Goal: Information Seeking & Learning: Learn about a topic

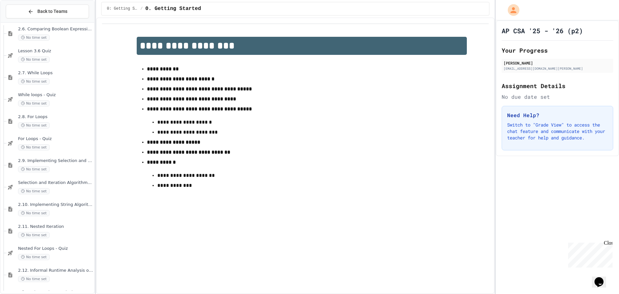
scroll to position [1290, 0]
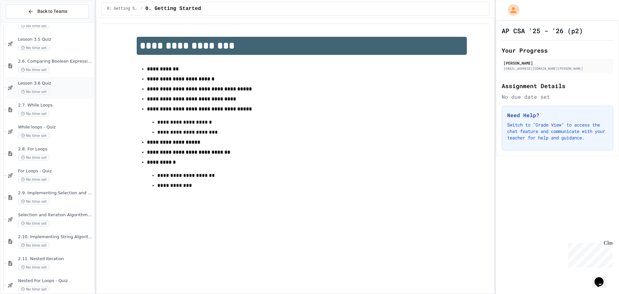
click at [52, 87] on div "Lesson 3.6 Quiz No time set" at bounding box center [55, 88] width 75 height 14
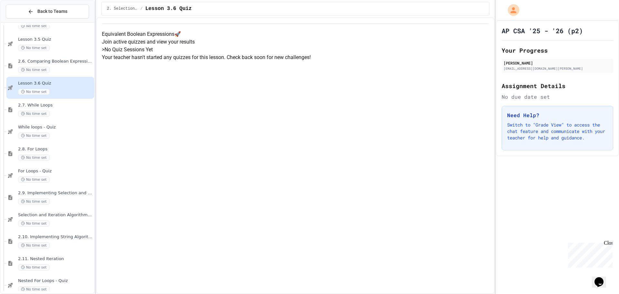
click at [313, 61] on p "Your teacher hasn't started any quizzes for this lesson. Check back soon for ne…" at bounding box center [295, 58] width 387 height 8
click at [50, 49] on div "No time set" at bounding box center [55, 48] width 75 height 6
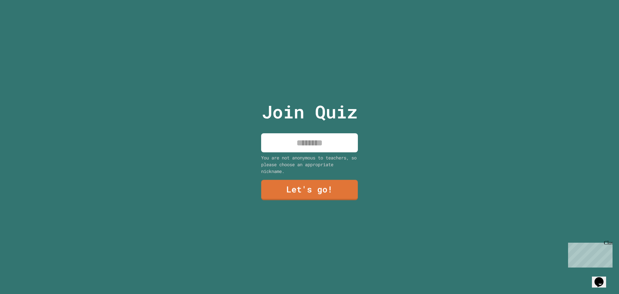
click at [314, 143] on input at bounding box center [309, 142] width 97 height 19
type input "*******"
click at [318, 179] on link "Let's go!" at bounding box center [309, 189] width 98 height 21
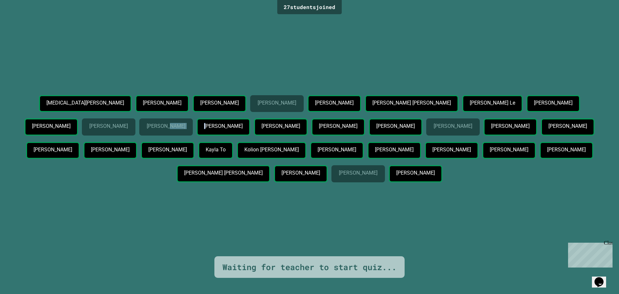
drag, startPoint x: 232, startPoint y: 103, endPoint x: 271, endPoint y: 107, distance: 39.5
click at [270, 107] on div "Jalyn Alexander Sam Ho Azarel Hilanto Alec Khachiyan Alvin Ly Ayres Wright Anh …" at bounding box center [309, 140] width 587 height 90
click at [242, 123] on p "Cathy Vo" at bounding box center [223, 126] width 38 height 6
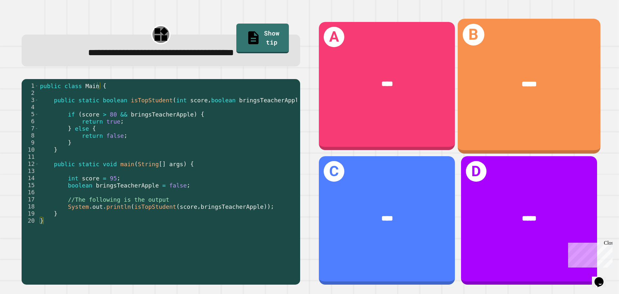
click at [489, 122] on div "B *****" at bounding box center [529, 86] width 143 height 134
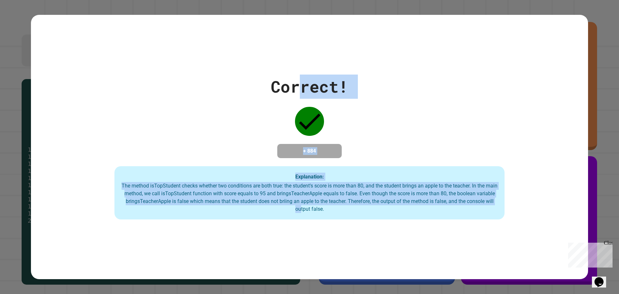
drag, startPoint x: 294, startPoint y: 95, endPoint x: 313, endPoint y: 212, distance: 119.2
click at [313, 212] on div "Correct! + 884 Explanation: The method isTopStudent checks whether two conditio…" at bounding box center [309, 146] width 557 height 145
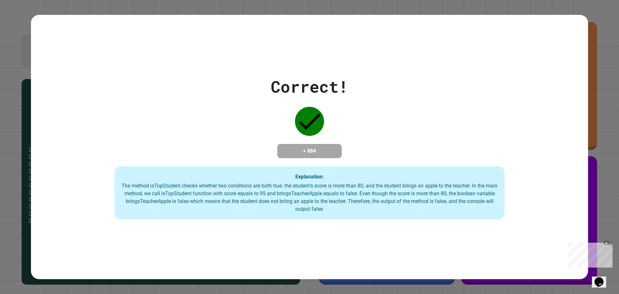
click at [369, 209] on div "The method isTopStudent checks whether two conditions are both true: the studen…" at bounding box center [309, 197] width 377 height 31
click at [394, 193] on div "The method isTopStudent checks whether two conditions are both true: the studen…" at bounding box center [309, 197] width 377 height 31
click at [322, 95] on div "Correct! + 884 Explanation: The method isTopStudent checks whether two conditio…" at bounding box center [309, 146] width 557 height 145
click at [336, 93] on div "Correct! + 884 Explanation: The method isTopStudent checks whether two conditio…" at bounding box center [309, 146] width 557 height 145
click at [339, 88] on div "Correct!" at bounding box center [309, 86] width 77 height 24
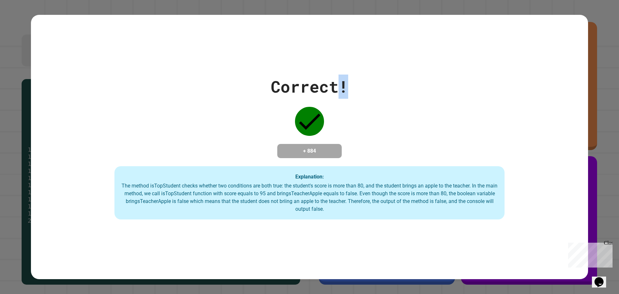
click at [340, 85] on div "Correct!" at bounding box center [309, 86] width 77 height 24
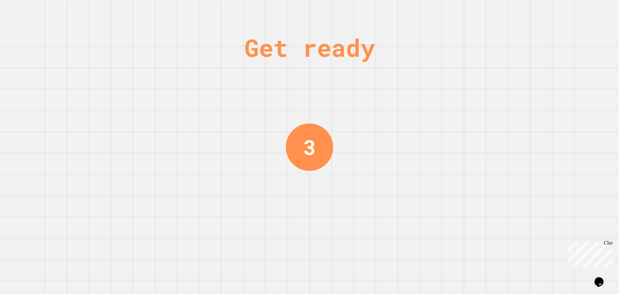
click at [286, 150] on div "3" at bounding box center [309, 146] width 47 height 47
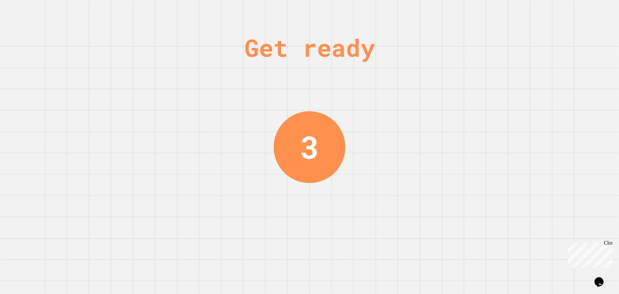
click at [286, 150] on div "3" at bounding box center [310, 147] width 72 height 72
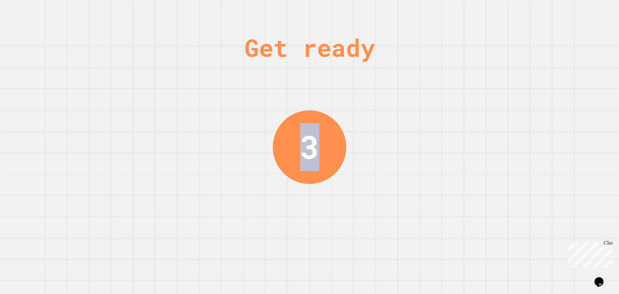
click at [287, 150] on div "3" at bounding box center [310, 147] width 74 height 74
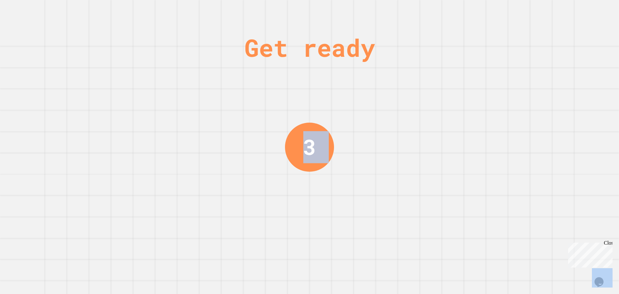
click at [287, 150] on div "3" at bounding box center [309, 146] width 49 height 49
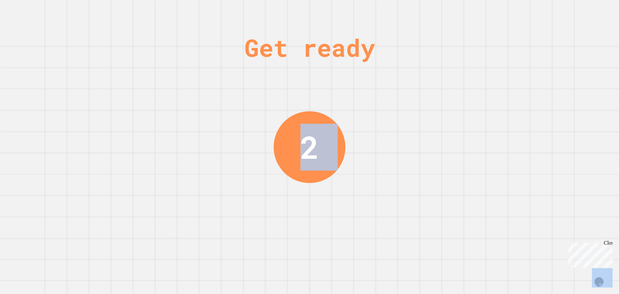
click at [287, 150] on div "2" at bounding box center [310, 147] width 72 height 72
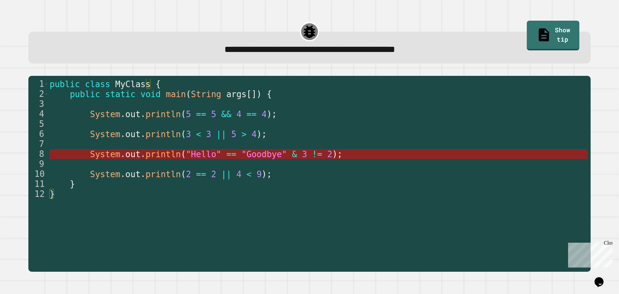
click at [248, 155] on span ""Goodbye"" at bounding box center [263, 154] width 45 height 10
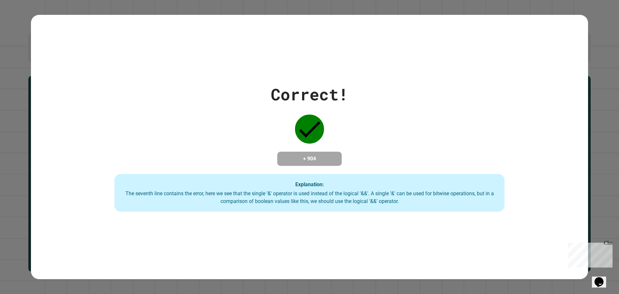
click at [319, 184] on strong "Explanation:" at bounding box center [309, 184] width 29 height 6
drag, startPoint x: 332, startPoint y: 188, endPoint x: 338, endPoint y: 191, distance: 7.4
click at [338, 191] on div "Explanation: The seventh line contains the error, here we see that the single '…" at bounding box center [309, 193] width 390 height 38
click at [343, 192] on div "The seventh line contains the error, here we see that the single '&' operator i…" at bounding box center [309, 197] width 377 height 15
drag, startPoint x: 405, startPoint y: 198, endPoint x: 385, endPoint y: 203, distance: 20.4
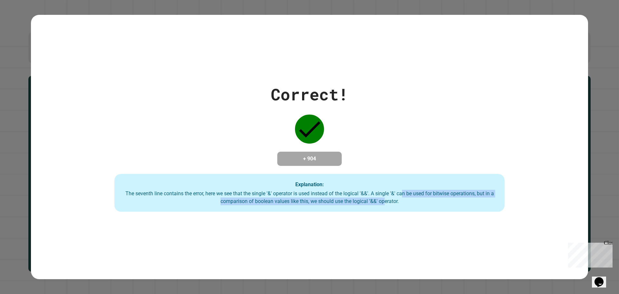
click at [385, 203] on div "The seventh line contains the error, here we see that the single '&' operator i…" at bounding box center [309, 197] width 377 height 15
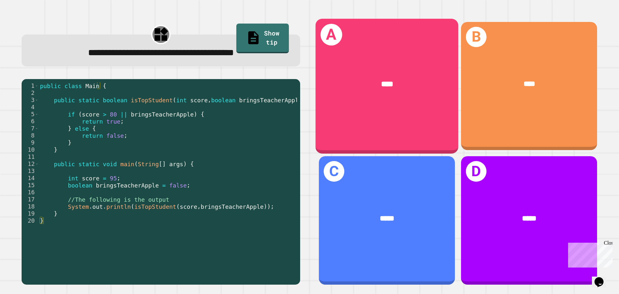
click at [359, 120] on div "A ****" at bounding box center [387, 86] width 143 height 134
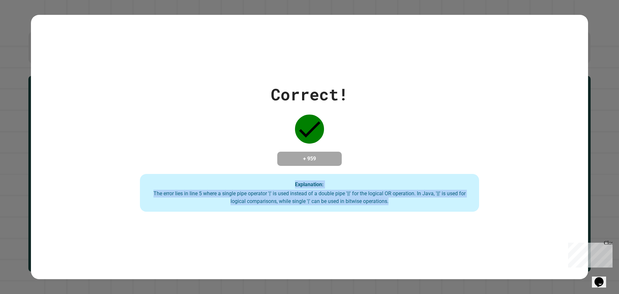
drag, startPoint x: 390, startPoint y: 228, endPoint x: 161, endPoint y: 182, distance: 234.1
click at [161, 182] on div "Correct! + 959 Explanation: The error lies in line 5 where a single pipe operat…" at bounding box center [309, 147] width 557 height 264
click at [329, 184] on div "Explanation: The error lies in line 5 where a single pipe operator '|' is used …" at bounding box center [309, 193] width 339 height 38
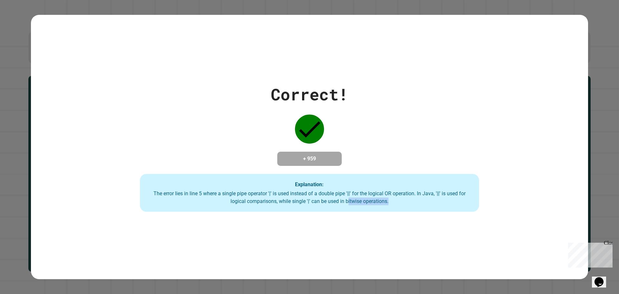
drag, startPoint x: 347, startPoint y: 212, endPoint x: 494, endPoint y: 251, distance: 152.5
click at [494, 251] on div "Correct! + 959 Explanation: The error lies in line 5 where a single pipe operat…" at bounding box center [309, 147] width 557 height 264
click at [418, 219] on div "Correct! + 959 Explanation: The error lies in line 5 where a single pipe operat…" at bounding box center [309, 147] width 557 height 264
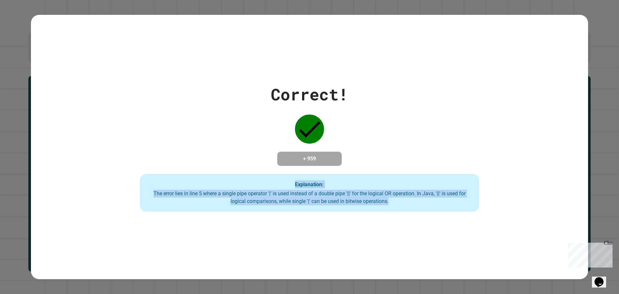
drag, startPoint x: 400, startPoint y: 209, endPoint x: 223, endPoint y: 176, distance: 180.3
click at [223, 176] on div "Explanation: The error lies in line 5 where a single pipe operator '|' is used …" at bounding box center [309, 193] width 339 height 38
click at [279, 162] on div "+ 959" at bounding box center [309, 159] width 64 height 14
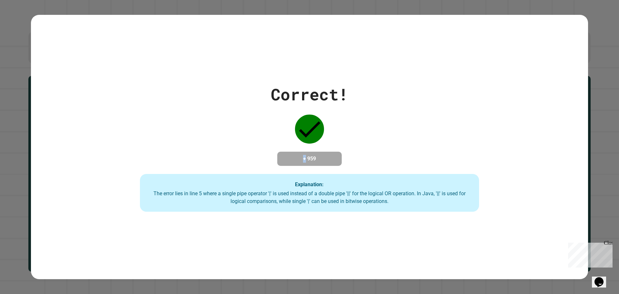
click at [279, 162] on div "+ 959" at bounding box center [309, 159] width 64 height 14
click at [299, 217] on div "Correct! + 959 Explanation: The error lies in line 5 where a single pipe operat…" at bounding box center [309, 147] width 557 height 264
drag, startPoint x: 234, startPoint y: 195, endPoint x: 264, endPoint y: 194, distance: 29.7
click at [264, 194] on div "The error lies in line 5 where a single pipe operator '|' is used instead of a …" at bounding box center [309, 197] width 326 height 15
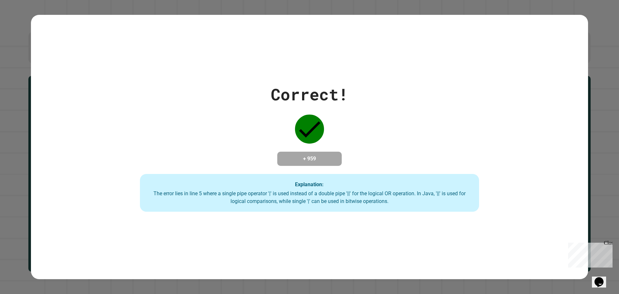
click at [368, 192] on div "The error lies in line 5 where a single pipe operator '|' is used instead of a …" at bounding box center [309, 197] width 326 height 15
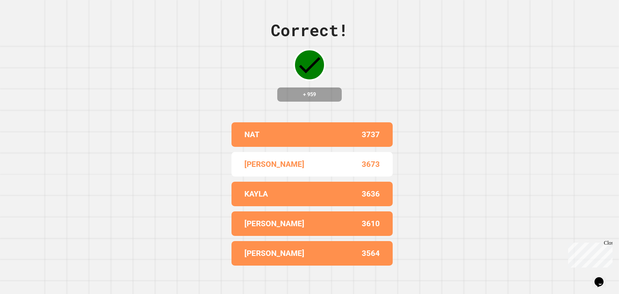
drag, startPoint x: 414, startPoint y: 210, endPoint x: 200, endPoint y: 190, distance: 214.7
click at [359, 188] on div "3636" at bounding box center [346, 194] width 68 height 12
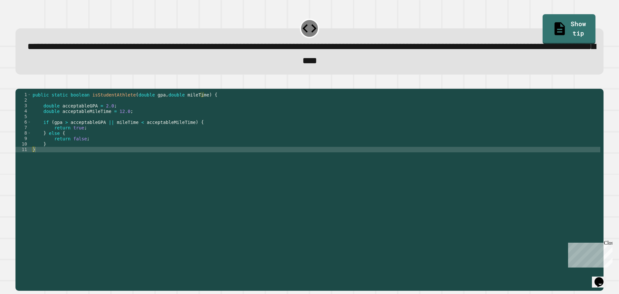
click at [64, 133] on div "public static boolean isStudentAthlete ( double gpa , double mileTime ) { doubl…" at bounding box center [315, 182] width 569 height 181
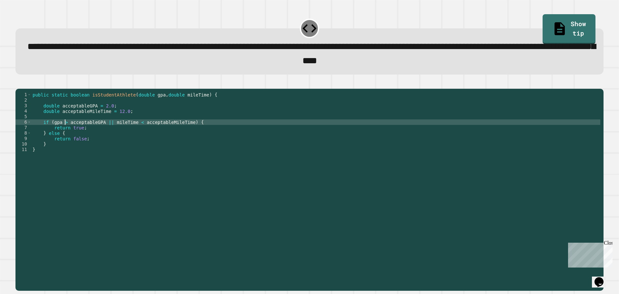
click at [134, 132] on div "public static boolean isStudentAthlete ( double gpa , double mileTime ) { doubl…" at bounding box center [315, 182] width 569 height 181
click at [102, 134] on div "public static boolean isStudentAthlete ( double gpa , double mileTime ) { doubl…" at bounding box center [315, 182] width 569 height 181
click at [108, 131] on div "public static boolean isStudentAthlete ( double gpa , double mileTime ) { doubl…" at bounding box center [315, 182] width 569 height 181
type textarea "**********"
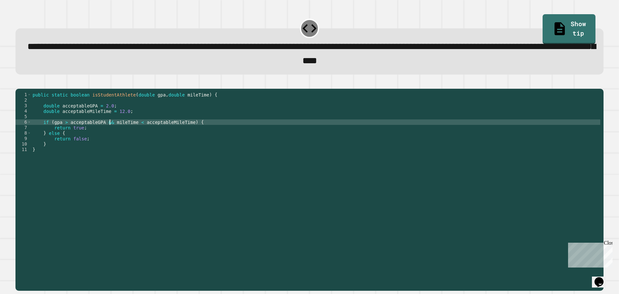
click at [19, 83] on button "button" at bounding box center [19, 83] width 0 height 0
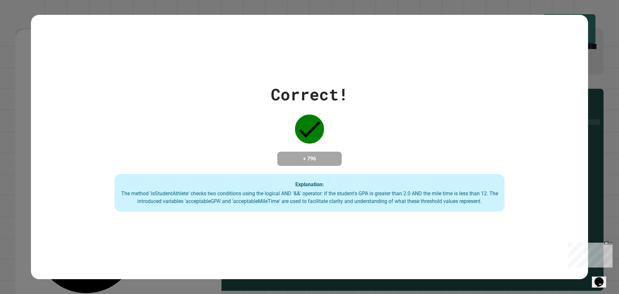
click at [337, 165] on div "+ 796" at bounding box center [309, 159] width 64 height 14
drag, startPoint x: 319, startPoint y: 148, endPoint x: 295, endPoint y: 154, distance: 24.3
click at [295, 154] on div "+ 796" at bounding box center [309, 159] width 64 height 14
click at [295, 155] on h4 "+ 796" at bounding box center [310, 159] width 52 height 8
drag, startPoint x: 302, startPoint y: 153, endPoint x: 329, endPoint y: 154, distance: 26.8
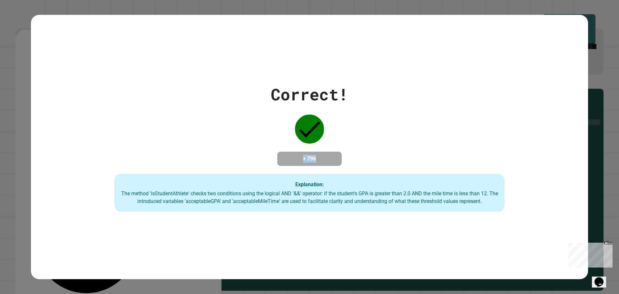
click at [329, 155] on h4 "+ 796" at bounding box center [310, 159] width 52 height 8
drag, startPoint x: 316, startPoint y: 159, endPoint x: 227, endPoint y: 172, distance: 89.3
click at [226, 171] on div "Correct! + 796 Explanation: The method 'isStudentAthlete' checks two conditions…" at bounding box center [309, 147] width 557 height 130
click at [307, 171] on div "Correct! + 796 Explanation: The method 'isStudentAthlete' checks two conditions…" at bounding box center [309, 147] width 557 height 130
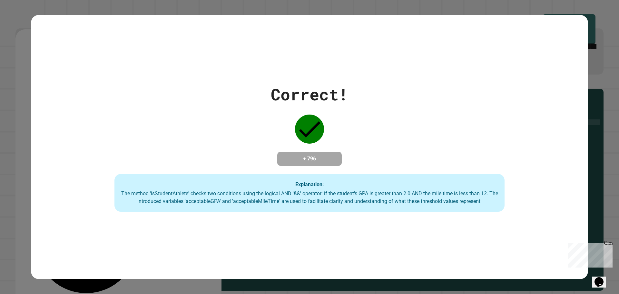
drag, startPoint x: 409, startPoint y: 190, endPoint x: 502, endPoint y: 197, distance: 93.1
click at [432, 192] on div "The method 'isStudentAthlete' checks two conditions using the logical AND '&&' …" at bounding box center [309, 197] width 377 height 15
drag, startPoint x: 507, startPoint y: 196, endPoint x: 500, endPoint y: 201, distance: 9.0
click at [501, 200] on div "Correct! + 796 Explanation: The method 'isStudentAthlete' checks two conditions…" at bounding box center [309, 147] width 557 height 130
click at [492, 202] on div "The method 'isStudentAthlete' checks two conditions using the logical AND '&&' …" at bounding box center [309, 197] width 377 height 15
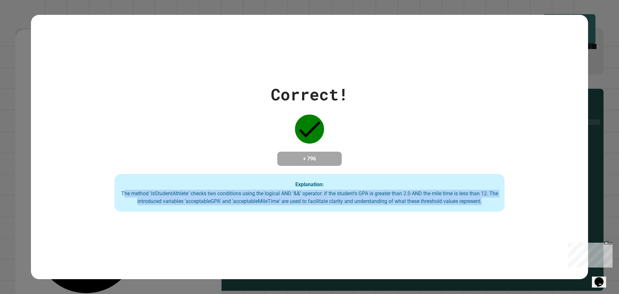
drag, startPoint x: 487, startPoint y: 204, endPoint x: 123, endPoint y: 191, distance: 364.5
click at [123, 191] on div "The method 'isStudentAthlete' checks two conditions using the logical AND '&&' …" at bounding box center [309, 197] width 377 height 15
drag, startPoint x: 119, startPoint y: 195, endPoint x: 519, endPoint y: 228, distance: 401.7
click at [519, 228] on div "Correct! + 796 Explanation: The method 'isStudentAthlete' checks two conditions…" at bounding box center [309, 147] width 557 height 264
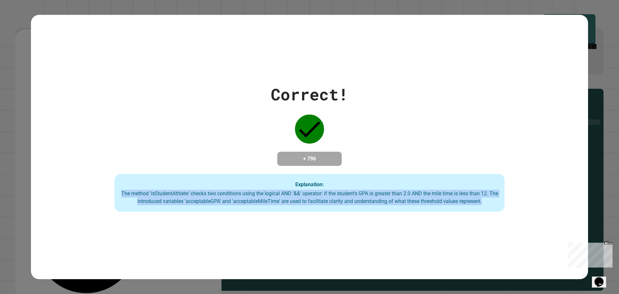
click at [519, 228] on div "Correct! + 796 Explanation: The method 'isStudentAthlete' checks two conditions…" at bounding box center [309, 147] width 557 height 264
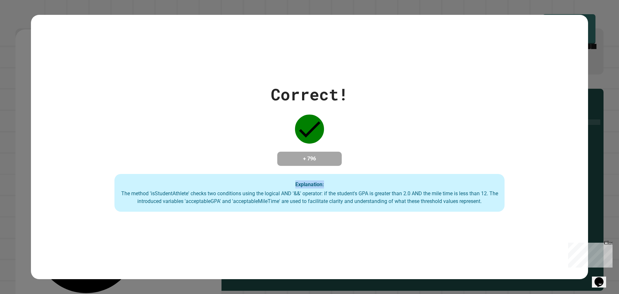
drag, startPoint x: 445, startPoint y: 173, endPoint x: 217, endPoint y: 182, distance: 227.8
click at [217, 182] on div "Correct! + 796 Explanation: The method 'isStudentAthlete' checks two conditions…" at bounding box center [309, 147] width 557 height 130
click at [284, 167] on div "Correct! + 796 Explanation: The method 'isStudentAthlete' checks two conditions…" at bounding box center [309, 147] width 557 height 130
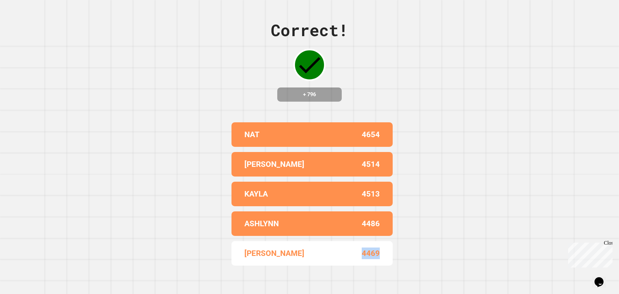
drag, startPoint x: 358, startPoint y: 253, endPoint x: 377, endPoint y: 251, distance: 18.8
click at [377, 251] on div "4469" at bounding box center [346, 253] width 68 height 12
click at [377, 251] on p "4469" at bounding box center [371, 253] width 18 height 12
click at [415, 108] on div "Correct! + 796 NAT 4654 JACOB 4514 KAYLA 4513 ASHLYNN 4486 MATTHEW 4469" at bounding box center [309, 147] width 619 height 294
click at [414, 106] on div "Correct! + 796 NAT 4654 JACOB 4514 KAYLA 4513 ASHLYNN 4486 MATTHEW 4469" at bounding box center [309, 147] width 619 height 294
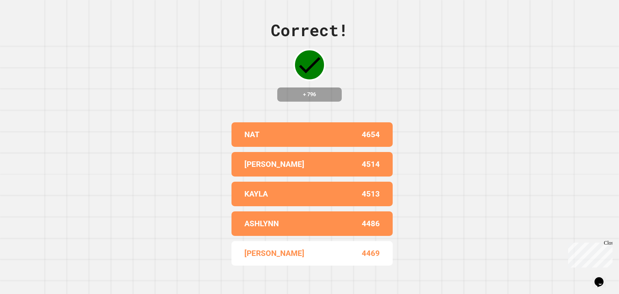
click at [414, 106] on div "Correct! + 796 NAT 4654 JACOB 4514 KAYLA 4513 ASHLYNN 4486 MATTHEW 4469" at bounding box center [309, 147] width 619 height 294
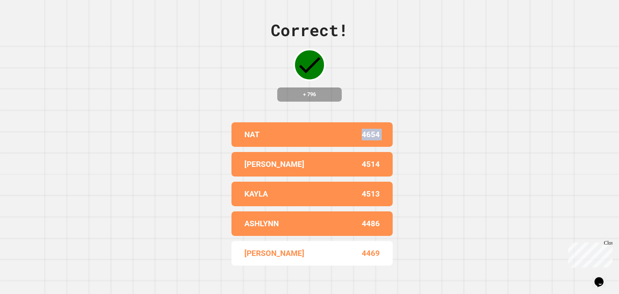
click at [414, 106] on div "Correct! + 796 NAT 4654 JACOB 4514 KAYLA 4513 ASHLYNN 4486 MATTHEW 4469" at bounding box center [309, 147] width 619 height 294
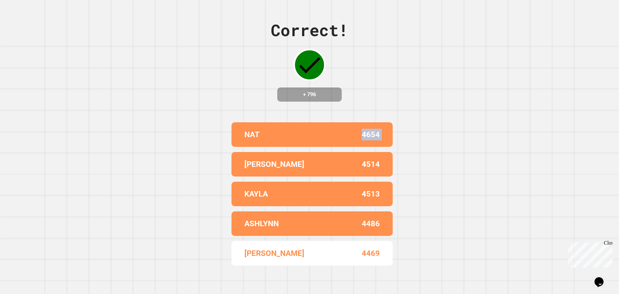
click at [414, 106] on div "Correct! + 796 NAT 4654 JACOB 4514 KAYLA 4513 ASHLYNN 4486 MATTHEW 4469" at bounding box center [309, 147] width 619 height 294
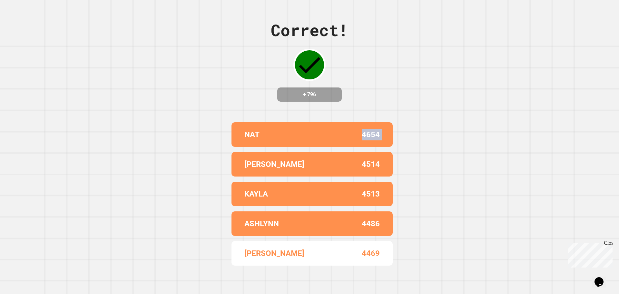
click at [414, 106] on div "Correct! + 796 NAT 4654 JACOB 4514 KAYLA 4513 ASHLYNN 4486 MATTHEW 4469" at bounding box center [309, 147] width 619 height 294
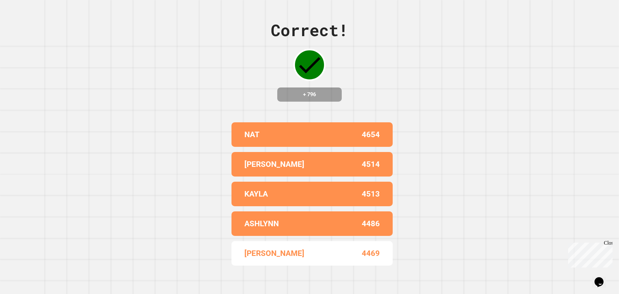
click at [407, 98] on div "Correct! + 796 NAT 4654 JACOB 4514 KAYLA 4513 ASHLYNN 4486 MATTHEW 4469" at bounding box center [309, 147] width 619 height 294
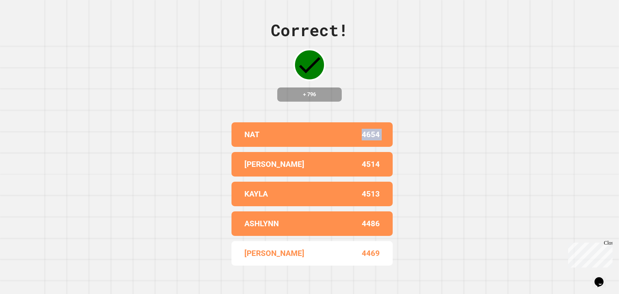
click at [407, 98] on div "Correct! + 796 NAT 4654 JACOB 4514 KAYLA 4513 ASHLYNN 4486 MATTHEW 4469" at bounding box center [309, 147] width 619 height 294
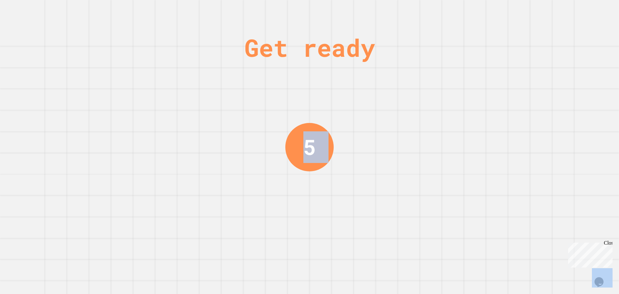
click at [407, 98] on div "Get ready 5" at bounding box center [309, 147] width 619 height 294
click at [408, 99] on div "Get ready 5" at bounding box center [309, 147] width 619 height 294
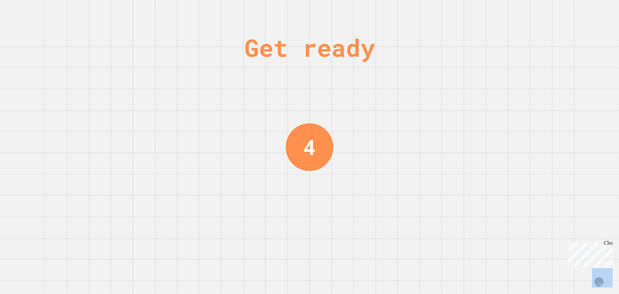
click at [408, 99] on div "Get ready 4" at bounding box center [309, 147] width 619 height 294
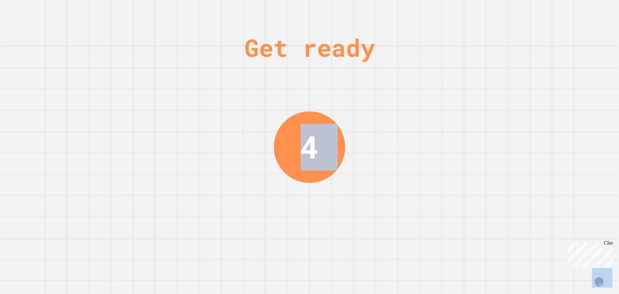
click at [408, 99] on div "Get ready 4" at bounding box center [309, 147] width 619 height 294
click at [410, 100] on div "Get ready 4" at bounding box center [309, 147] width 619 height 294
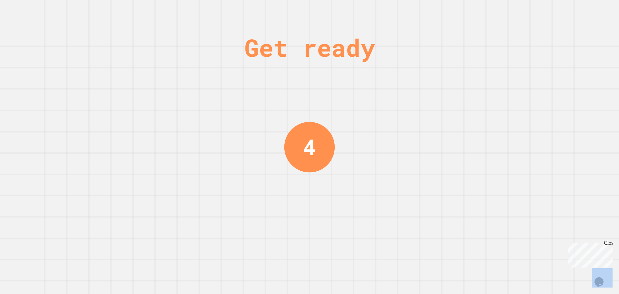
click at [410, 100] on div "Get ready 4" at bounding box center [309, 147] width 619 height 294
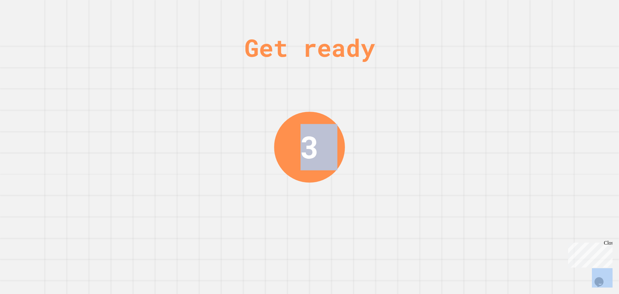
click at [410, 100] on div "Get ready 3" at bounding box center [309, 147] width 619 height 294
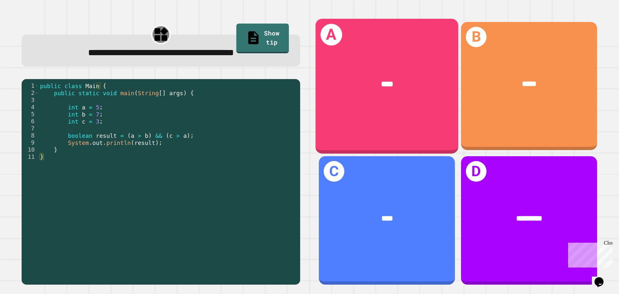
click at [538, 111] on div "B *****" at bounding box center [529, 86] width 136 height 128
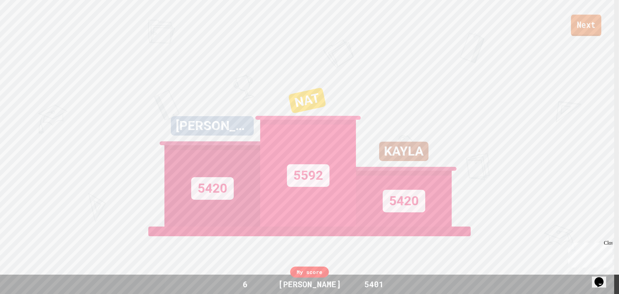
click at [596, 29] on link "Next" at bounding box center [586, 25] width 30 height 21
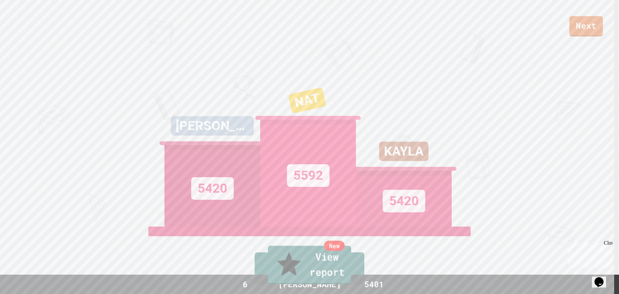
click at [299, 272] on link "New View report" at bounding box center [309, 265] width 83 height 39
